Goal: Check status

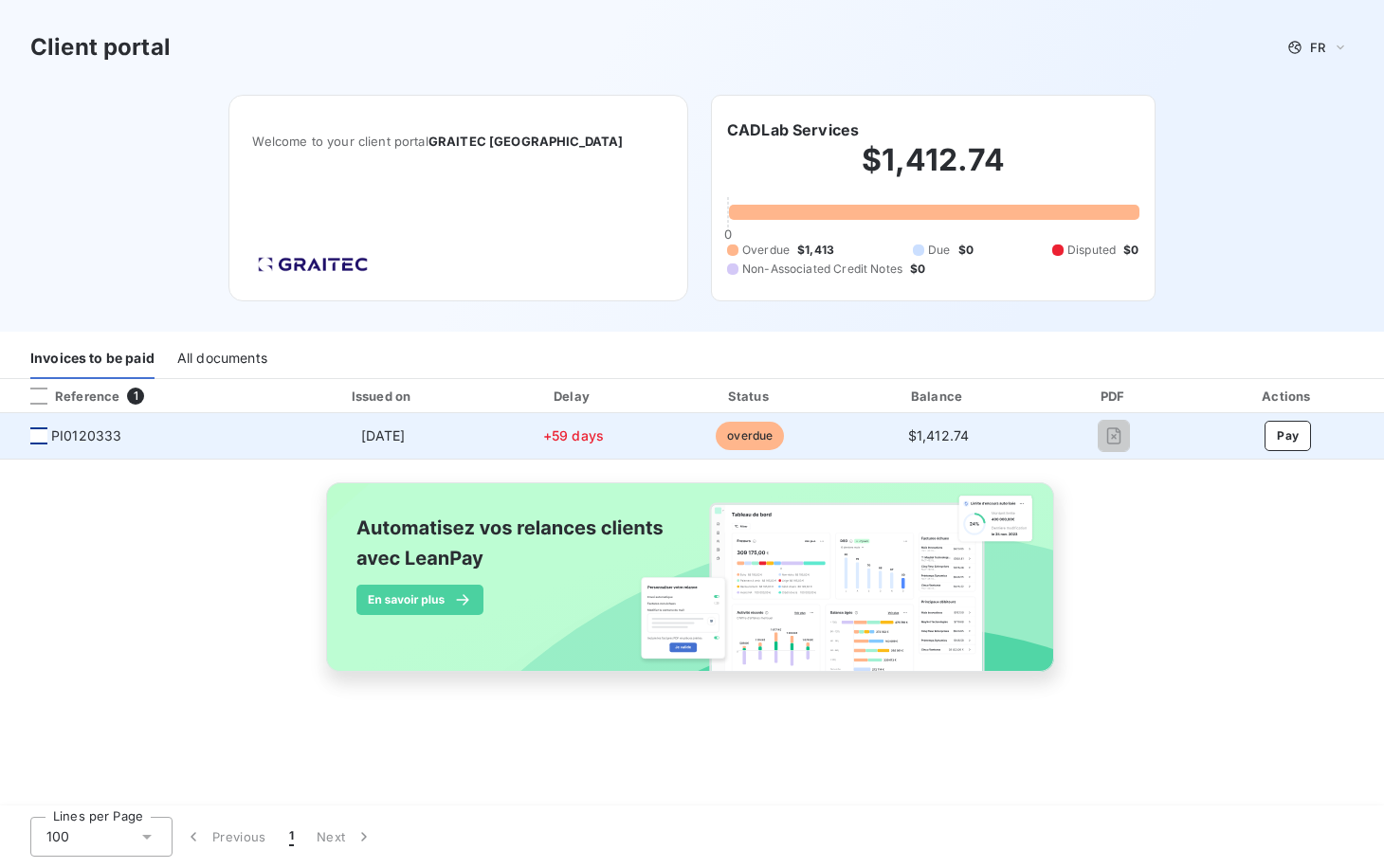
drag, startPoint x: 37, startPoint y: 432, endPoint x: 45, endPoint y: 452, distance: 21.5
click at [40, 433] on div at bounding box center [38, 435] width 17 height 17
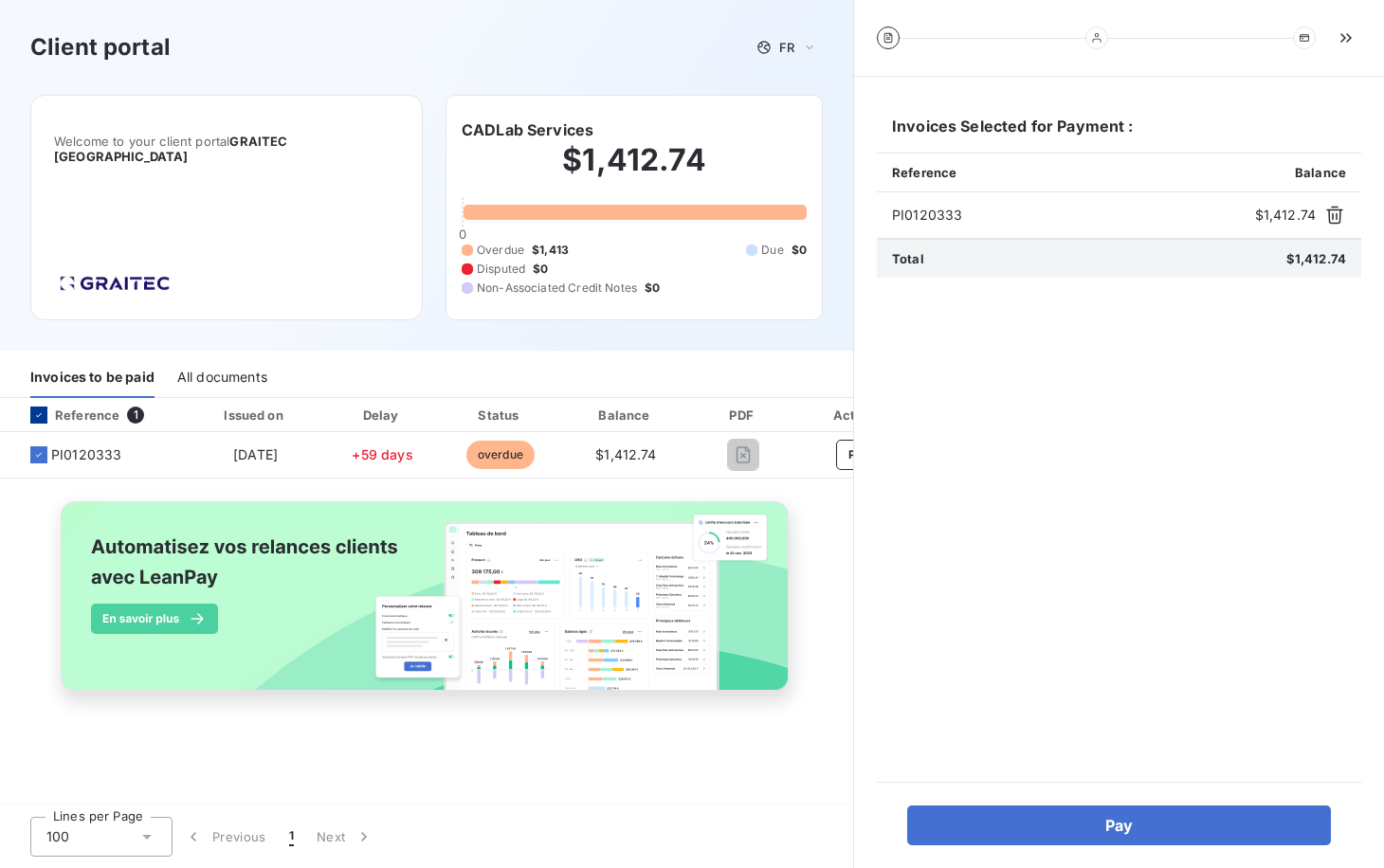
click at [40, 414] on icon at bounding box center [39, 415] width 12 height 12
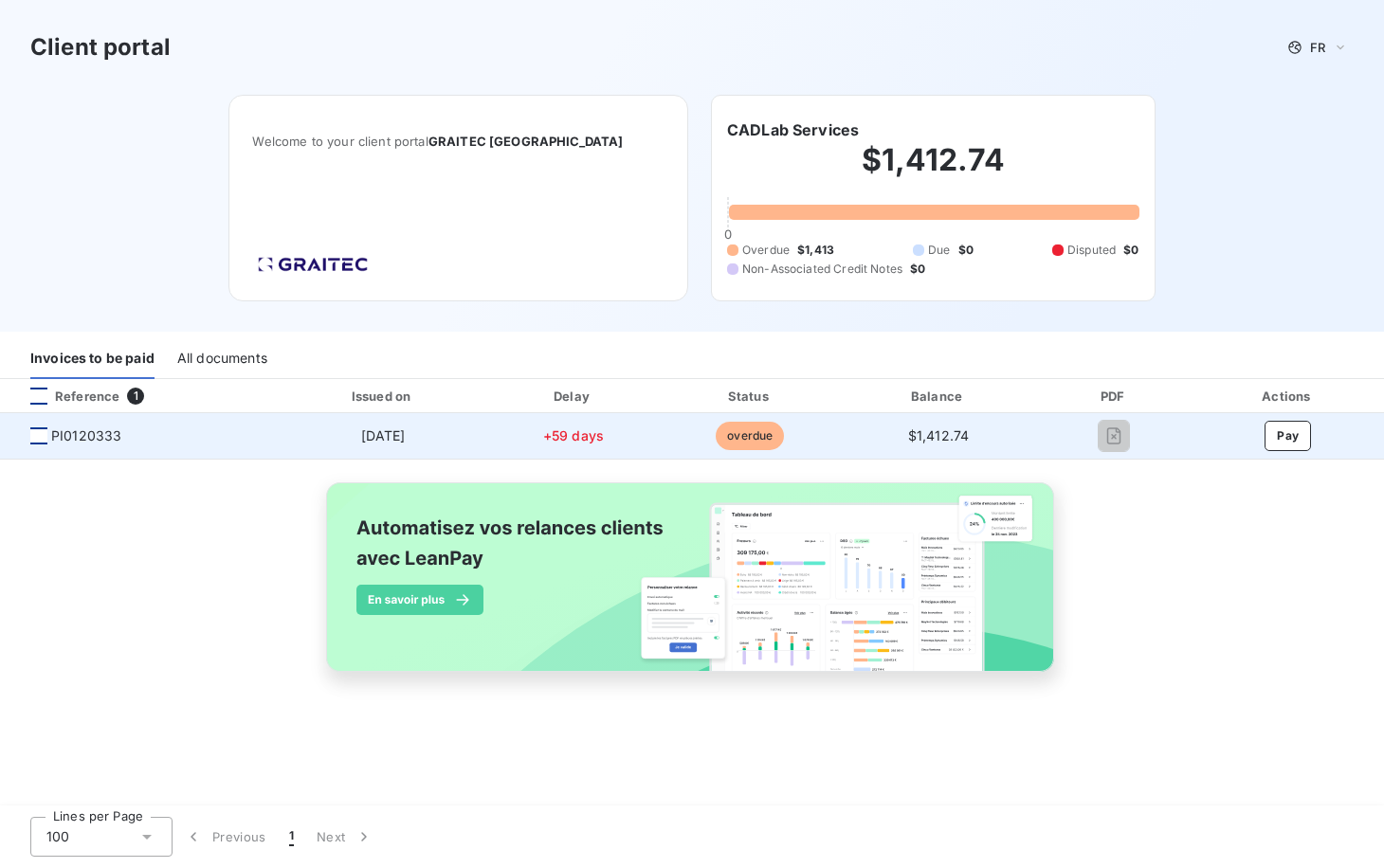
click at [40, 432] on div at bounding box center [38, 435] width 17 height 17
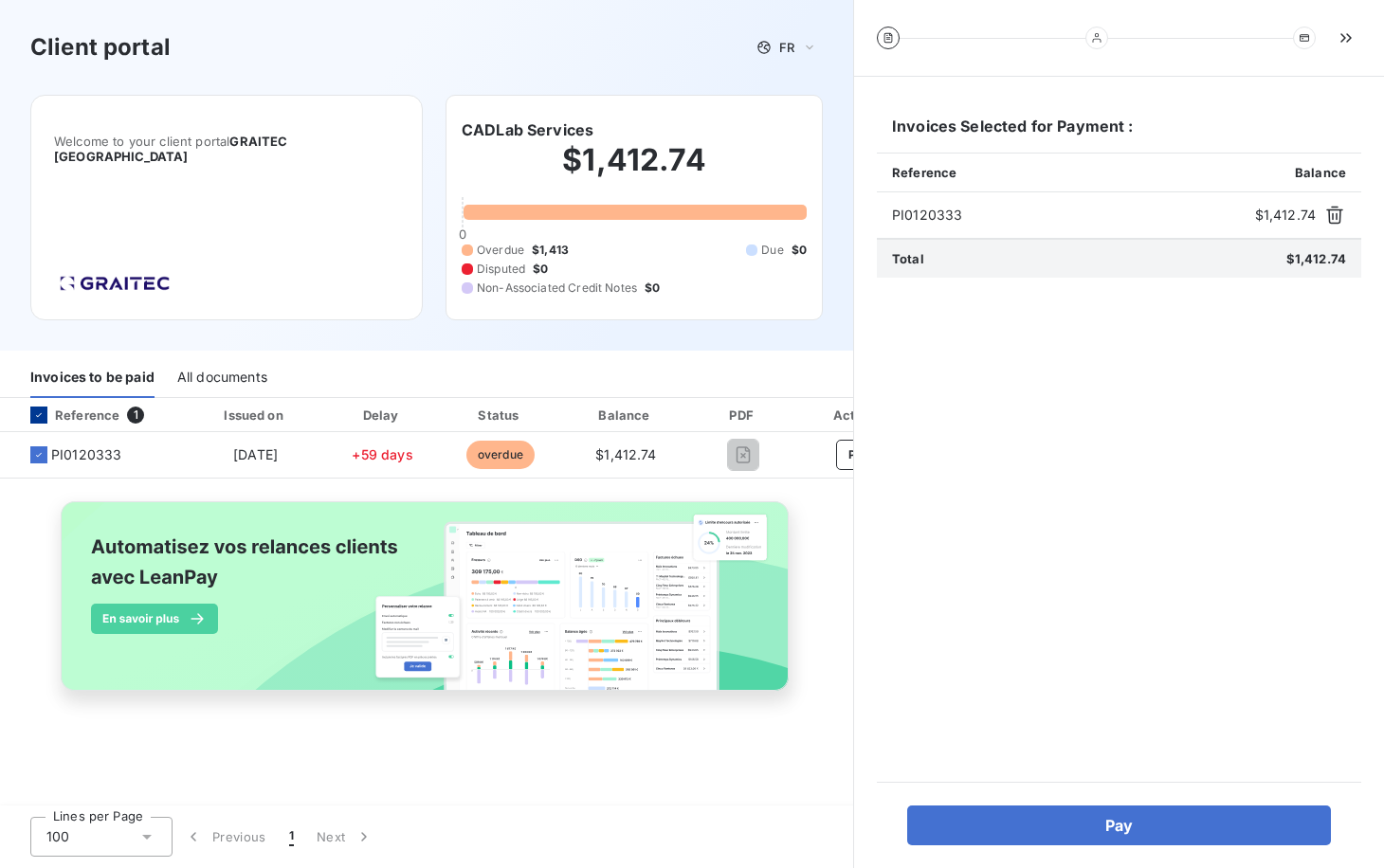
click at [932, 211] on span "PI0120333" at bounding box center [1070, 214] width 356 height 19
drag, startPoint x: 932, startPoint y: 211, endPoint x: 920, endPoint y: 317, distance: 106.7
click at [920, 317] on div "Invoices Selected for Payment : Reference Balance PI0120333 $1,412.74 Total $1,…" at bounding box center [1119, 429] width 484 height 660
click at [130, 624] on img at bounding box center [426, 606] width 766 height 233
